Goal: Information Seeking & Learning: Understand process/instructions

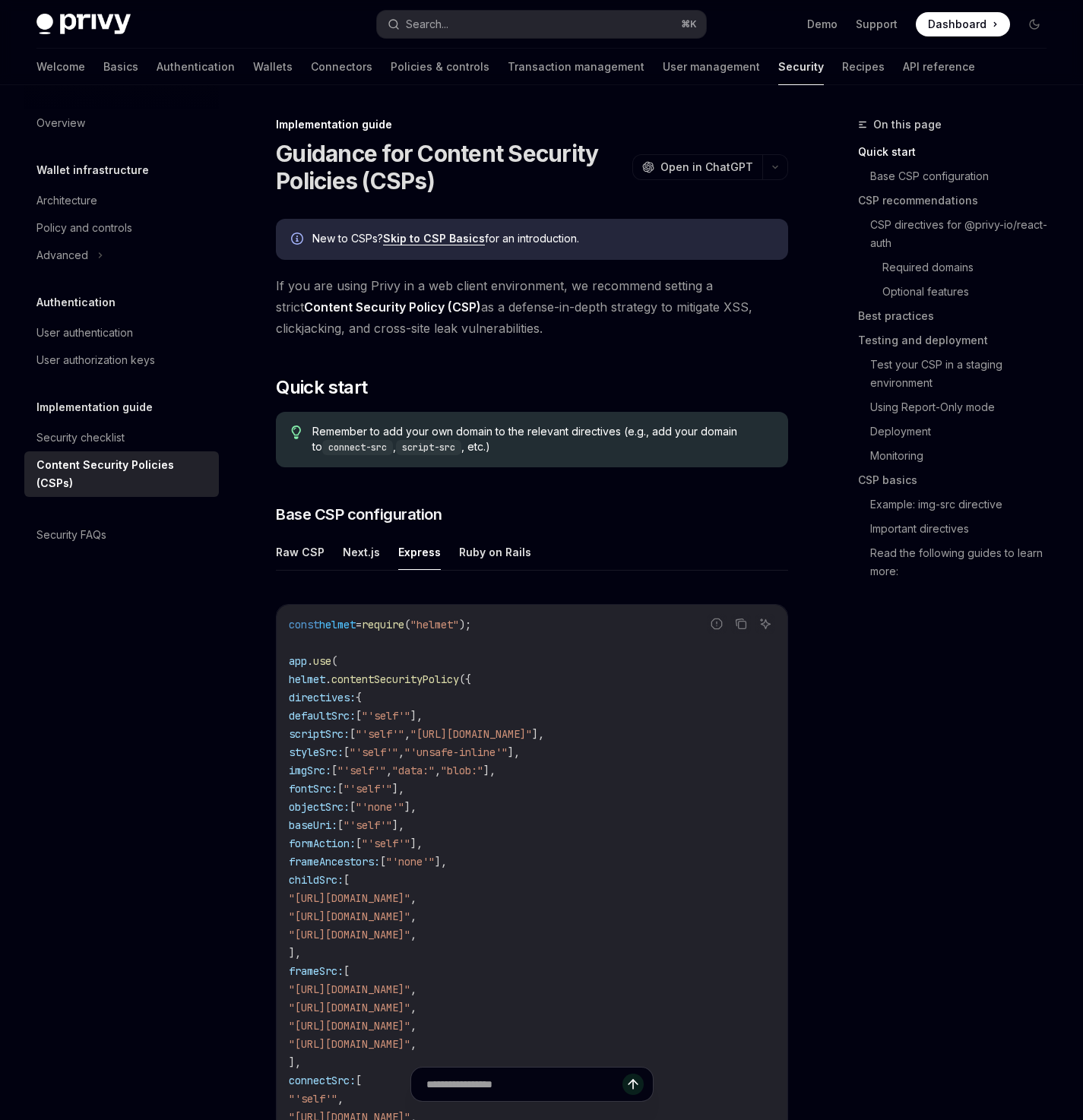
click at [954, 22] on span "Dashboard" at bounding box center [957, 24] width 58 height 15
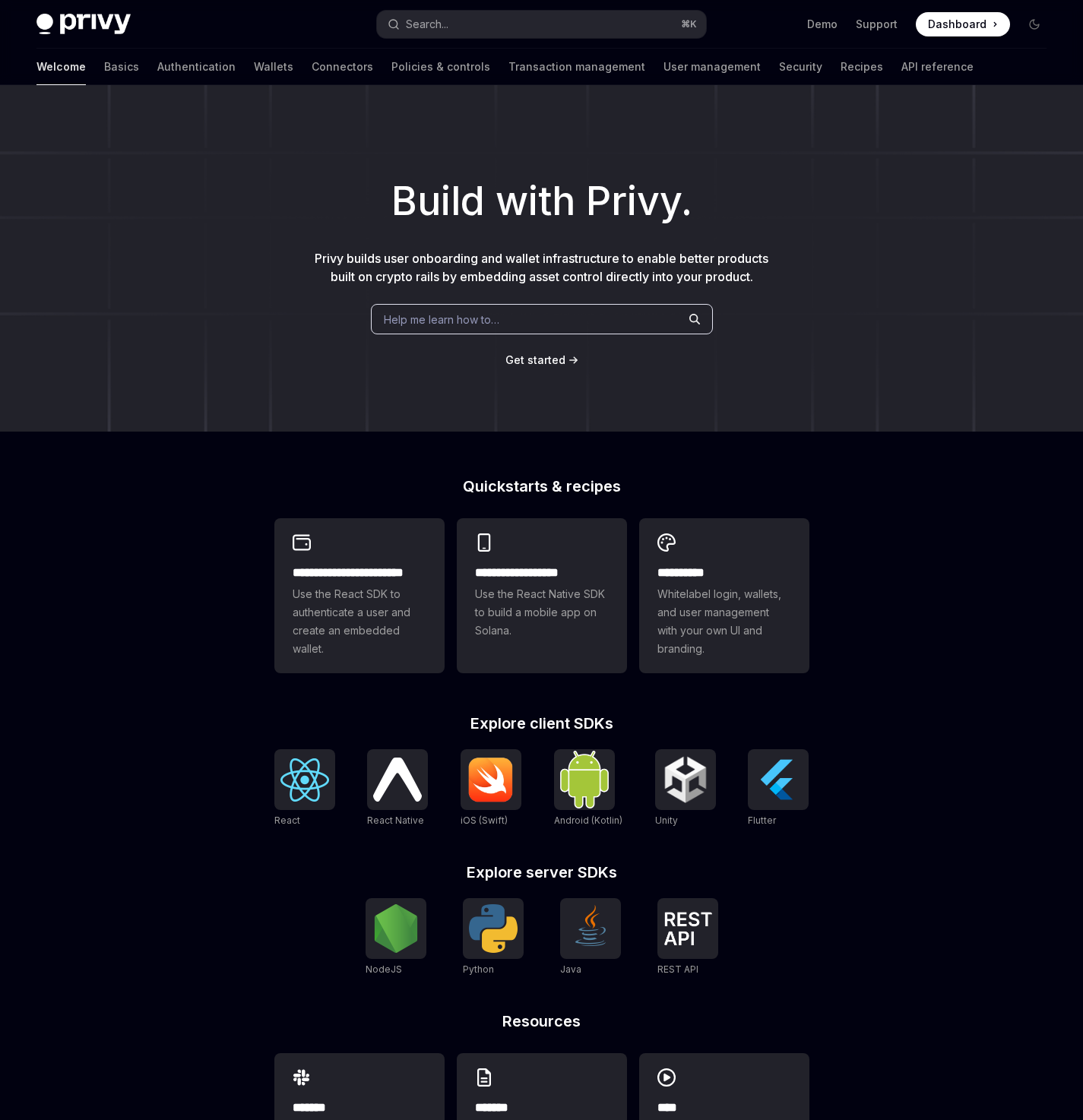
click at [497, 309] on div "Help me learn how to…" at bounding box center [542, 319] width 342 height 31
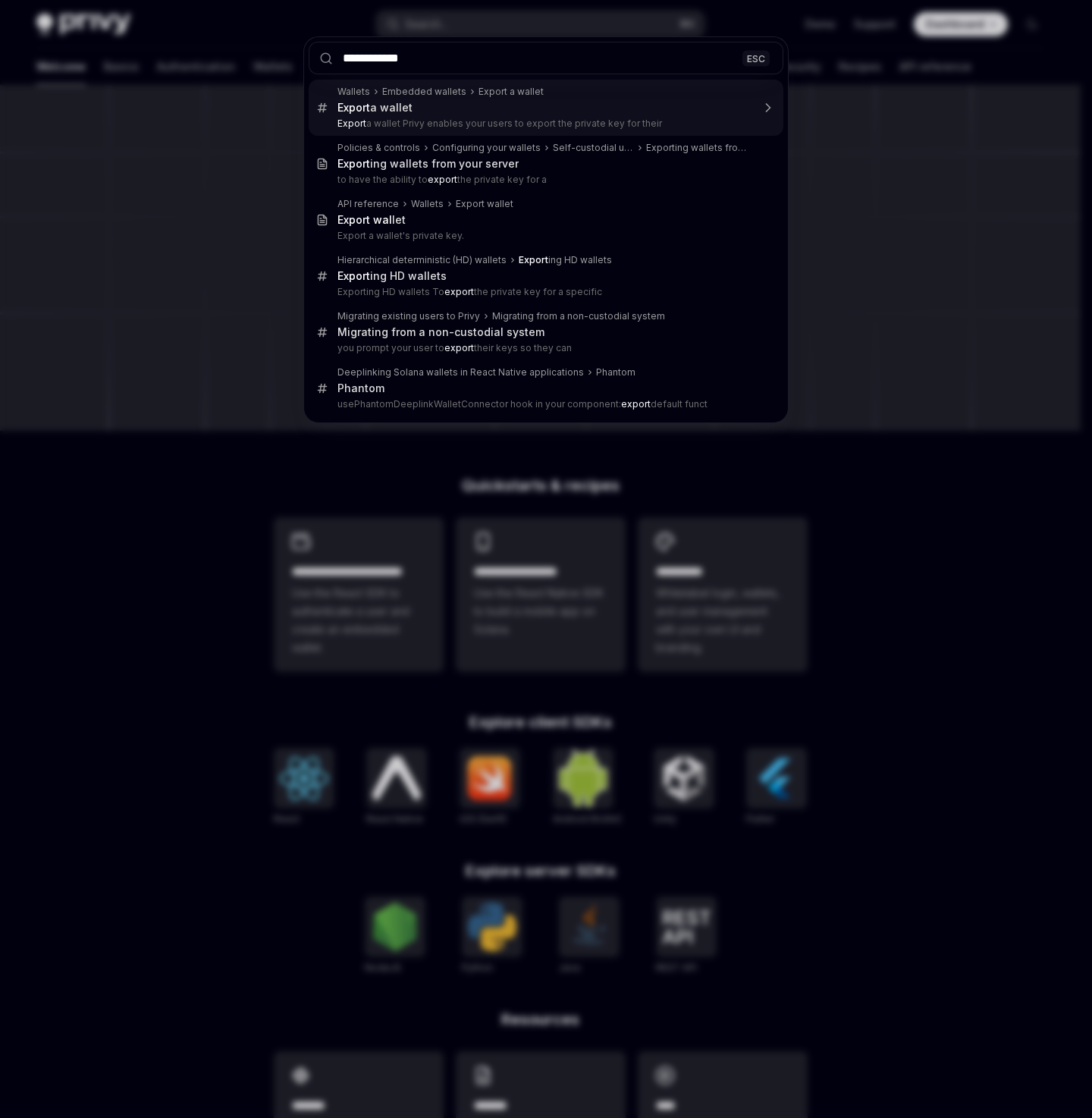
type input "**********"
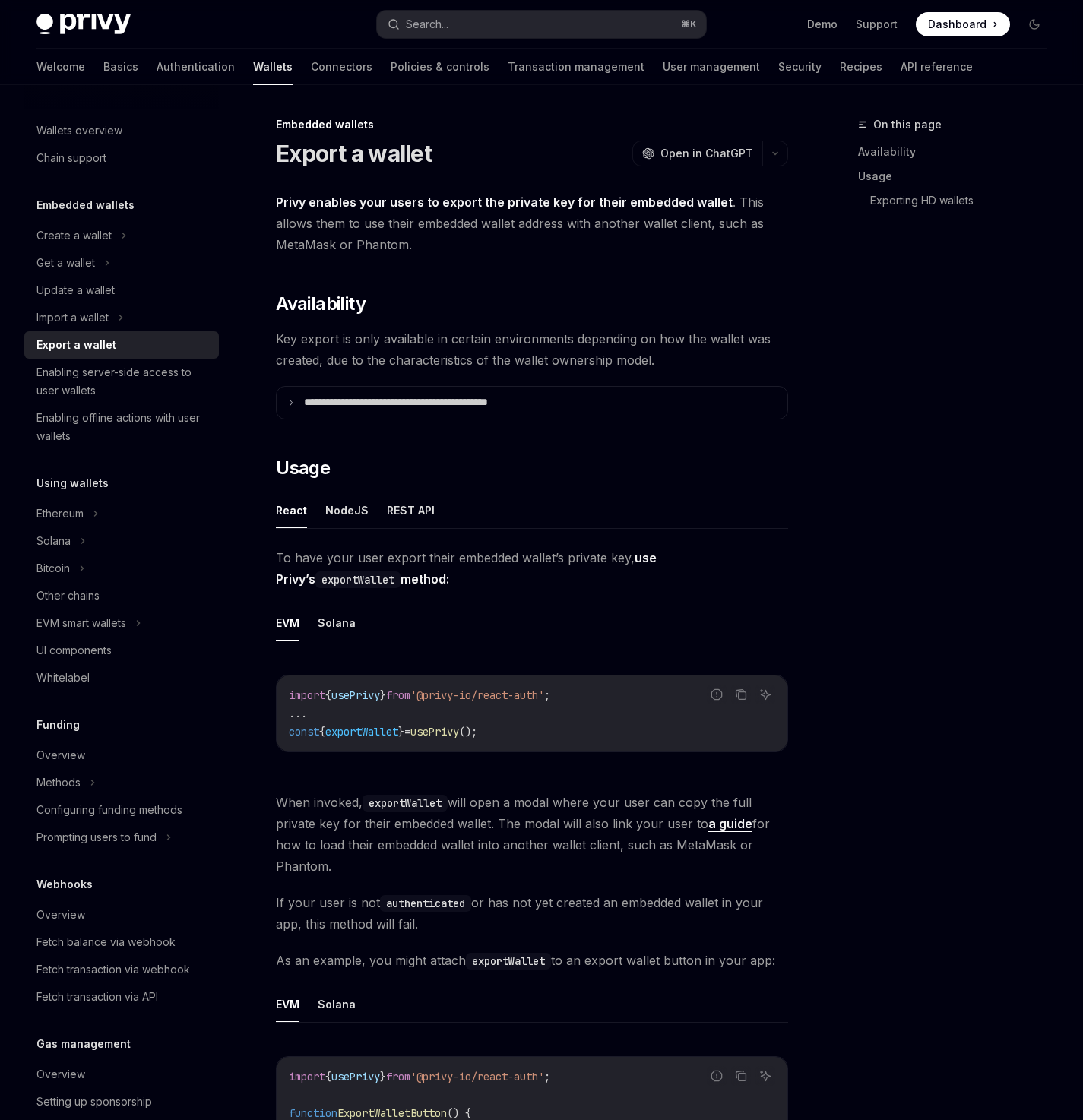
type textarea "*"
